Goal: Task Accomplishment & Management: Use online tool/utility

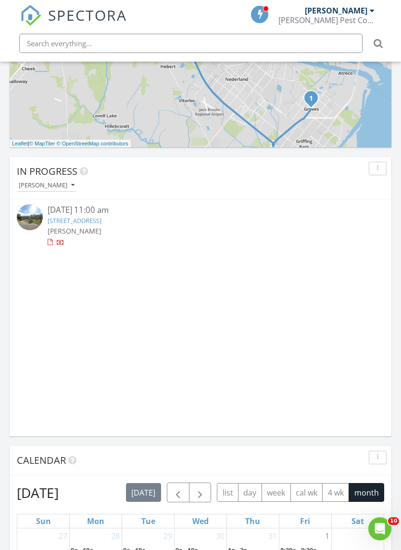
scroll to position [627, 0]
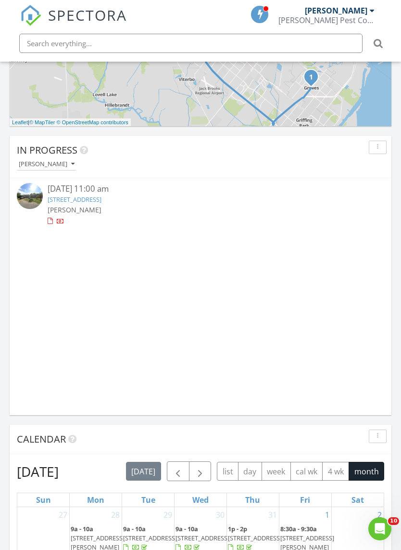
click at [102, 201] on link "3507 avenue A, Nederland, TX 77627" at bounding box center [75, 199] width 54 height 9
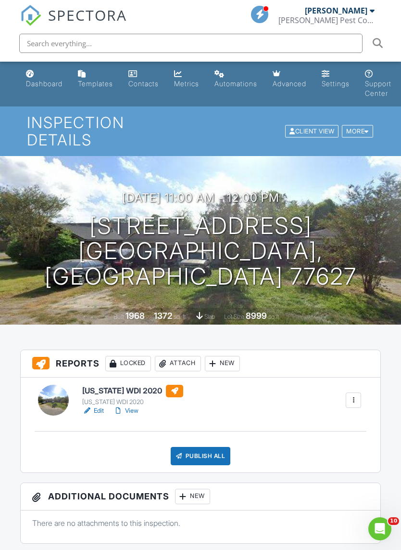
click at [124, 385] on h6 "[US_STATE] WDI 2020" at bounding box center [132, 391] width 101 height 13
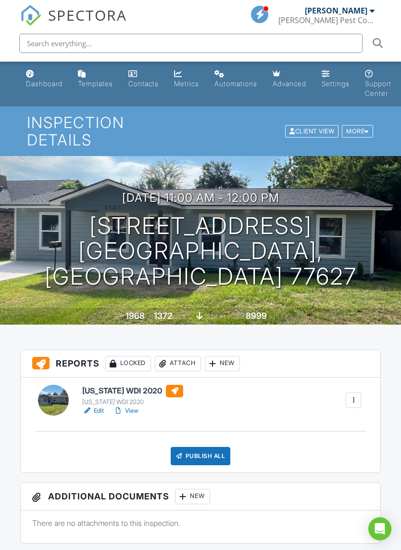
click at [207, 447] on div "Publish All" at bounding box center [201, 456] width 60 height 18
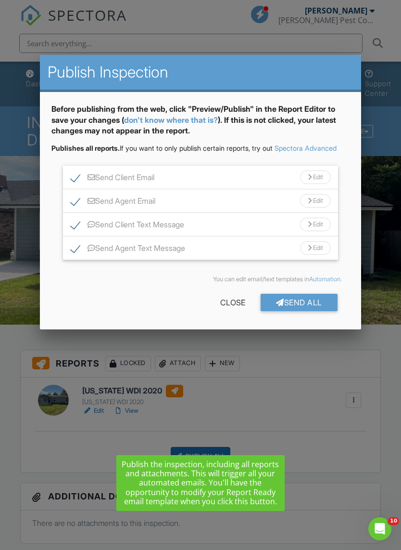
click at [308, 311] on div "Send All" at bounding box center [299, 302] width 77 height 17
